Goal: Task Accomplishment & Management: Complete application form

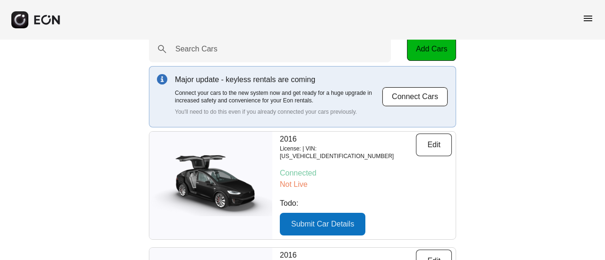
scroll to position [47, 0]
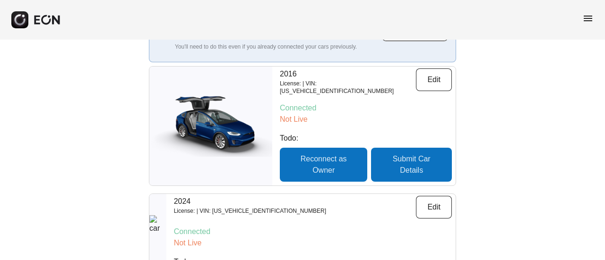
scroll to position [142, 0]
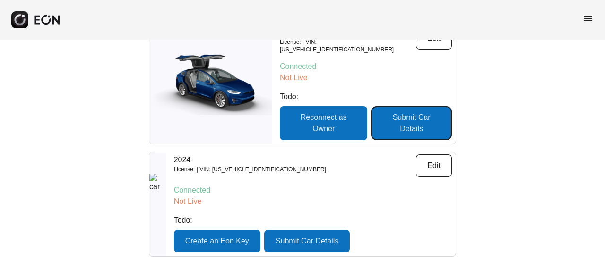
click at [410, 106] on button "Submit Car Details" at bounding box center [411, 123] width 81 height 34
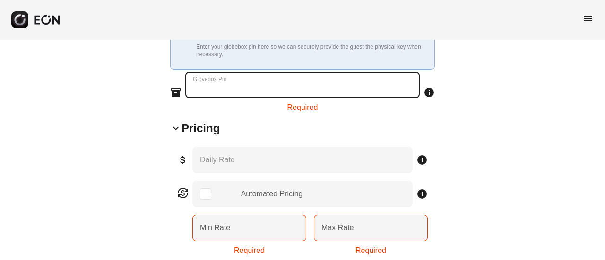
click at [298, 72] on Pin "Glovebox Pin" at bounding box center [302, 85] width 234 height 26
click at [286, 72] on Pin "Glovebox Pin" at bounding box center [302, 85] width 234 height 26
type Pin "****"
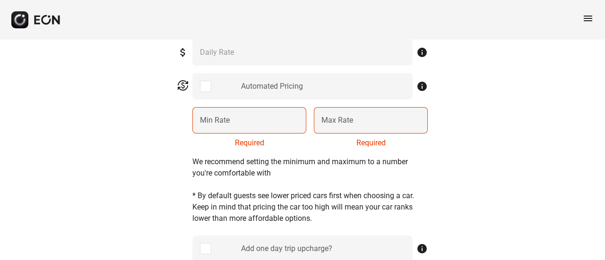
scroll to position [480, 0]
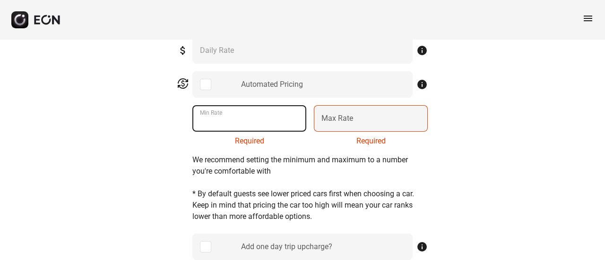
click at [254, 105] on Rate "Min Rate" at bounding box center [249, 118] width 114 height 26
type Rate "**"
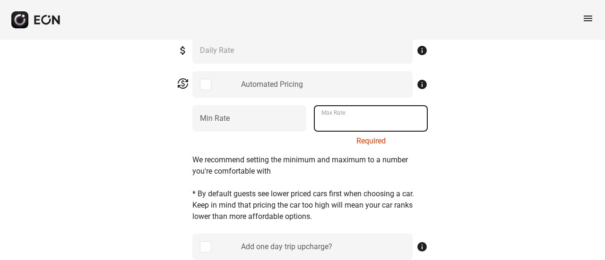
click at [358, 105] on Rate "Max Rate" at bounding box center [371, 118] width 114 height 26
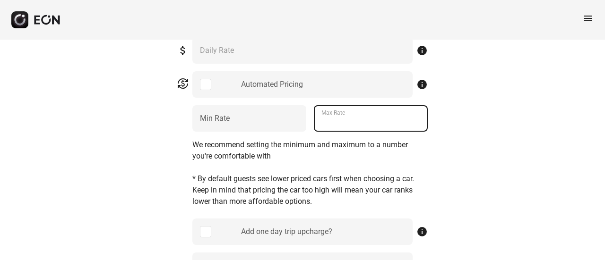
type Rate "***"
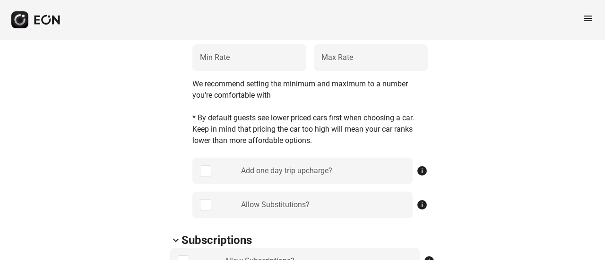
scroll to position [575, 0]
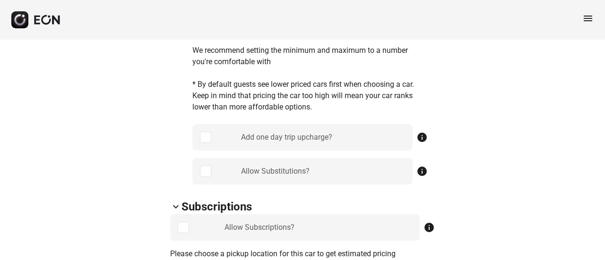
click at [198, 124] on div "Add one day trip upcharge?" at bounding box center [302, 137] width 220 height 26
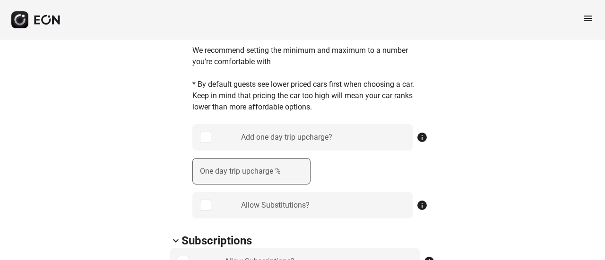
click at [262, 166] on label "One day trip upcharge %" at bounding box center [240, 171] width 81 height 11
click at [262, 158] on \% "One day trip upcharge %" at bounding box center [251, 171] width 118 height 26
type \% "**"
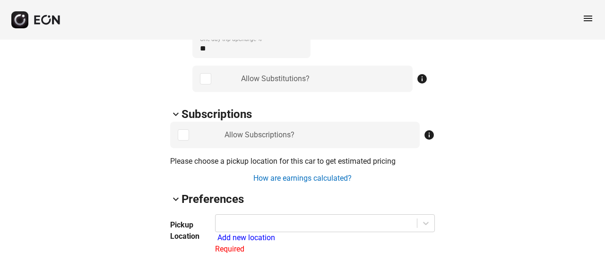
scroll to position [716, 0]
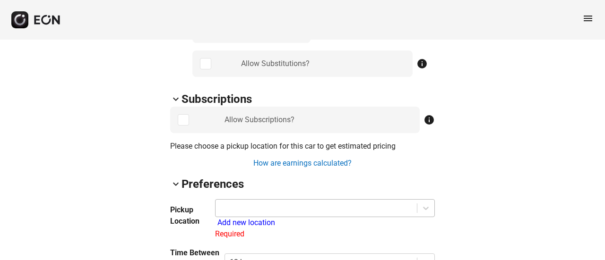
click at [261, 202] on div at bounding box center [316, 208] width 192 height 13
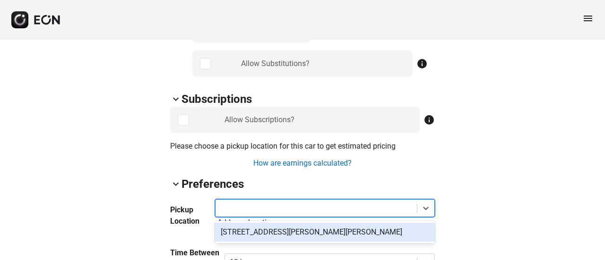
click at [264, 223] on div "[STREET_ADDRESS][PERSON_NAME][PERSON_NAME]" at bounding box center [325, 232] width 220 height 19
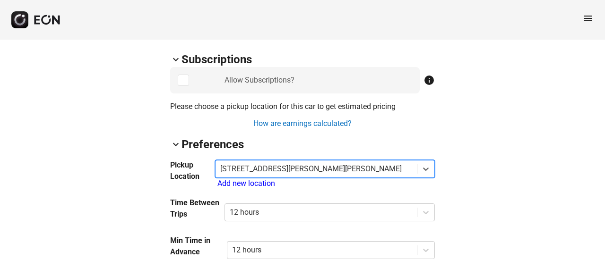
scroll to position [811, 0]
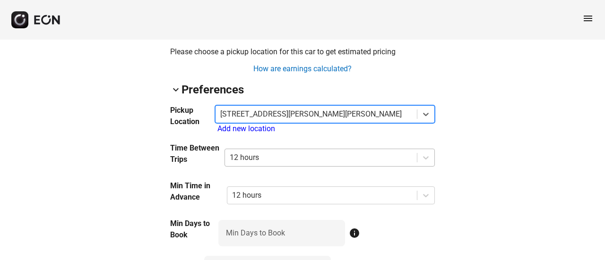
click at [270, 151] on div at bounding box center [321, 157] width 182 height 13
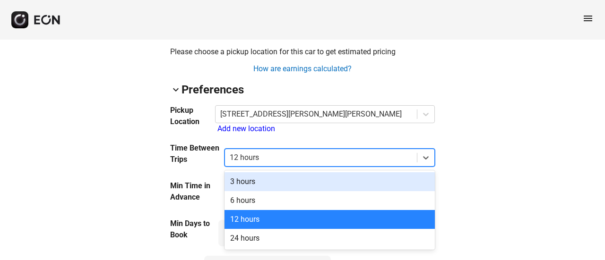
click at [262, 172] on div "3 hours" at bounding box center [329, 181] width 210 height 19
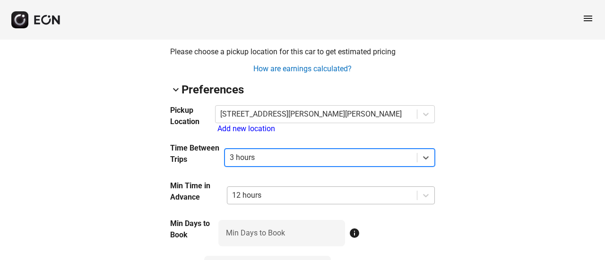
click at [260, 181] on div "Min Time in Advance 12 hours" at bounding box center [302, 196] width 265 height 30
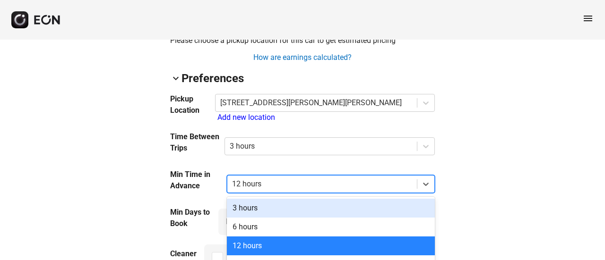
scroll to position [823, 0]
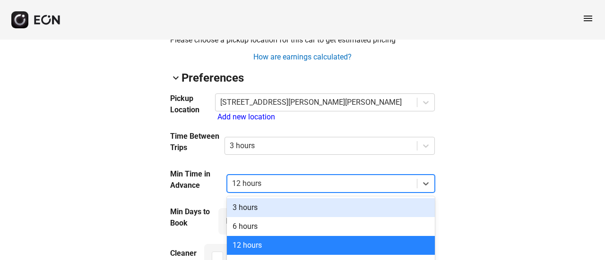
click at [262, 198] on div "3 hours" at bounding box center [331, 207] width 208 height 19
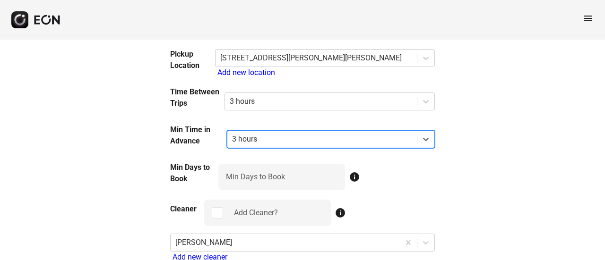
scroll to position [917, 0]
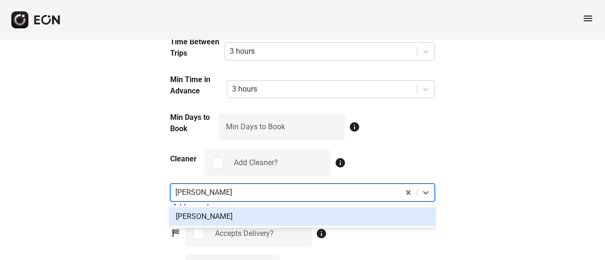
click at [227, 186] on div at bounding box center [285, 192] width 220 height 13
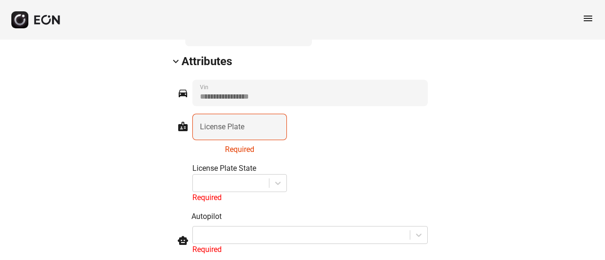
scroll to position [1201, 0]
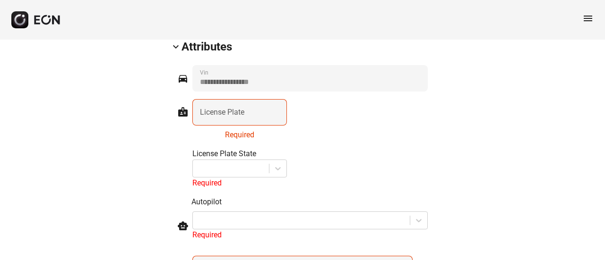
click at [228, 107] on label "License Plate" at bounding box center [222, 112] width 44 height 11
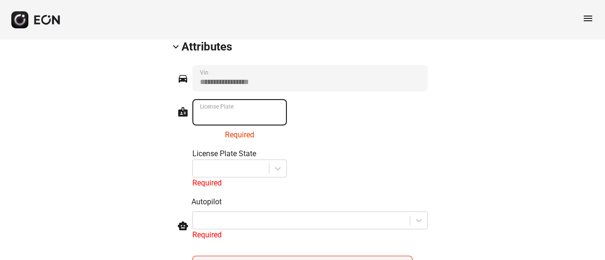
click at [228, 99] on Plate "License Plate" at bounding box center [239, 112] width 95 height 26
paste Plate "*******"
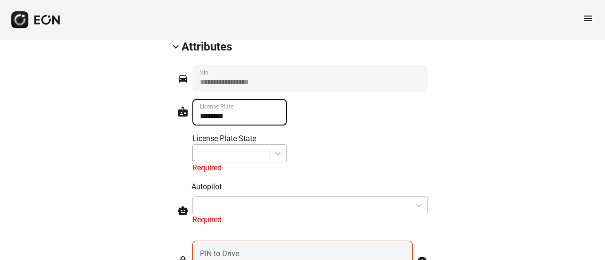
type Plate "*******"
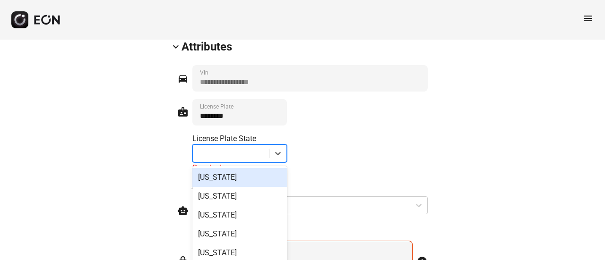
click at [216, 147] on div at bounding box center [231, 153] width 67 height 13
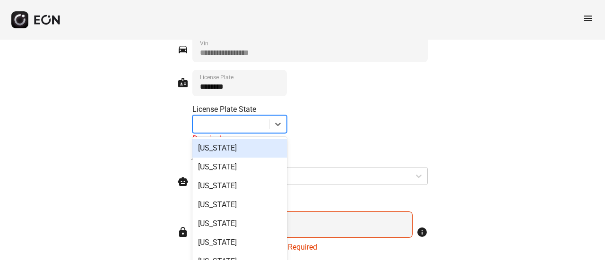
scroll to position [1233, 0]
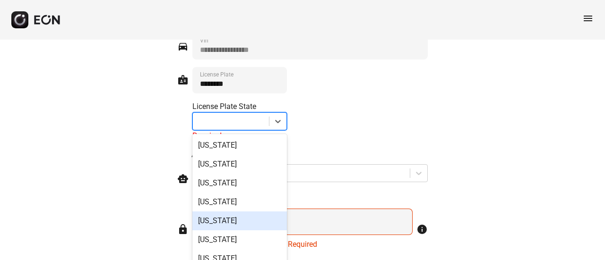
click at [226, 212] on div "[US_STATE]" at bounding box center [239, 221] width 95 height 19
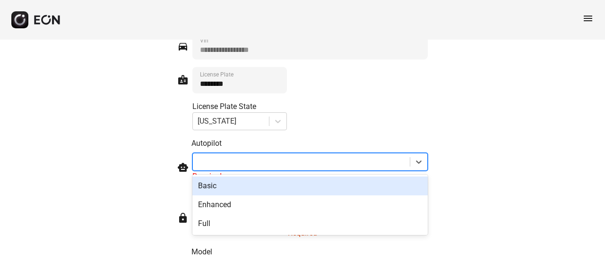
click at [222, 153] on div at bounding box center [309, 162] width 235 height 18
click at [225, 177] on div "Basic" at bounding box center [309, 186] width 235 height 19
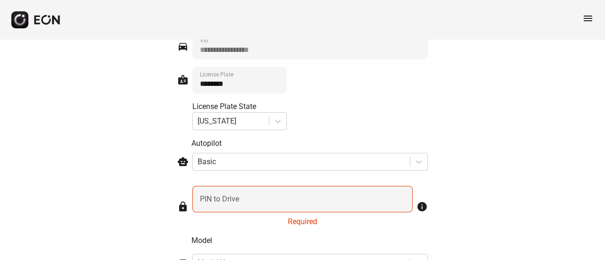
click at [228, 194] on label "PIN to Drive" at bounding box center [219, 199] width 39 height 11
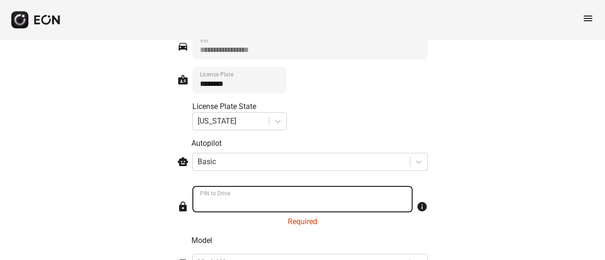
click at [228, 186] on Drive "PIN to Drive" at bounding box center [302, 199] width 220 height 26
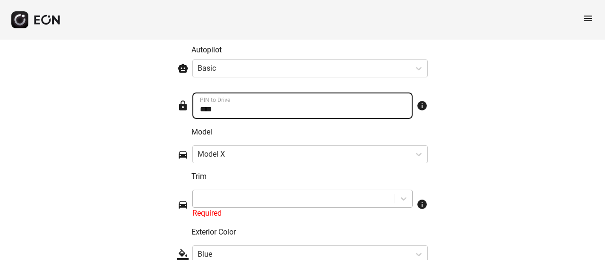
scroll to position [1327, 0]
type Drive "****"
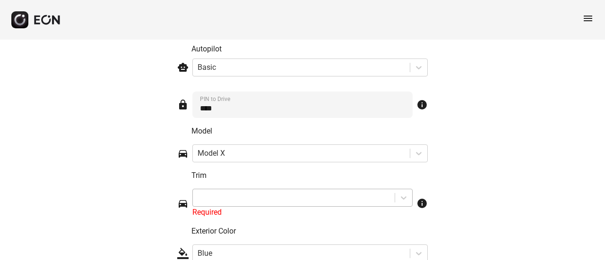
click at [224, 191] on div at bounding box center [294, 197] width 192 height 13
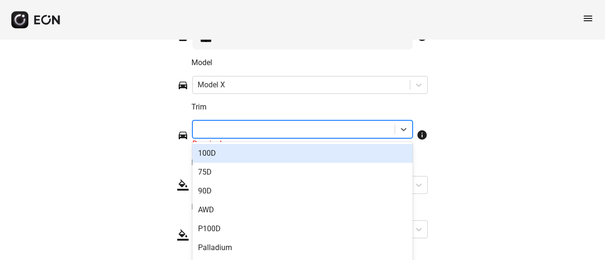
scroll to position [1404, 0]
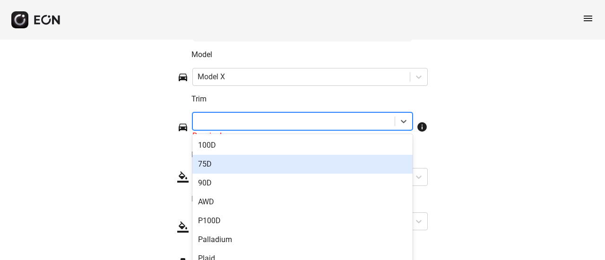
click at [229, 155] on div "75D" at bounding box center [302, 164] width 220 height 19
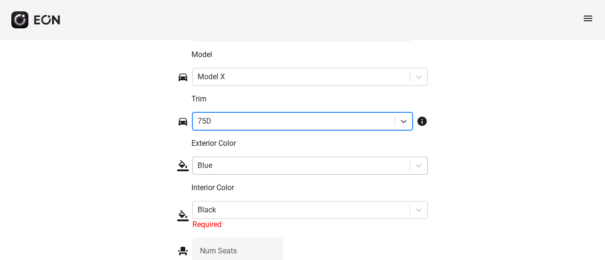
click at [248, 157] on div "Blue" at bounding box center [309, 166] width 235 height 18
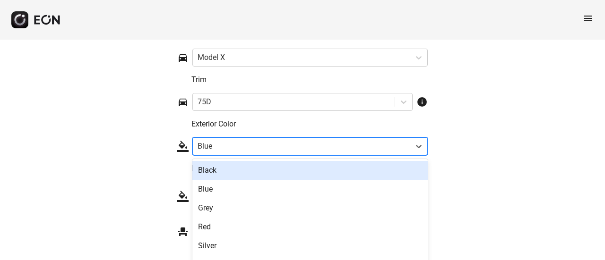
scroll to position [1424, 0]
click at [238, 95] on div at bounding box center [294, 101] width 192 height 13
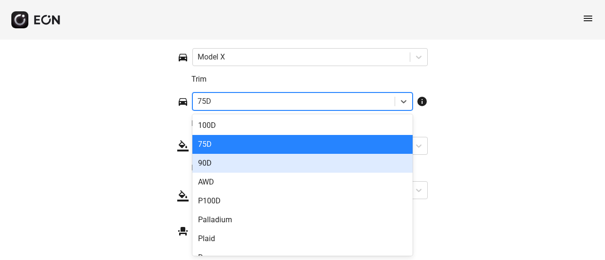
click at [231, 154] on div "90D" at bounding box center [302, 163] width 220 height 19
